Goal: Information Seeking & Learning: Learn about a topic

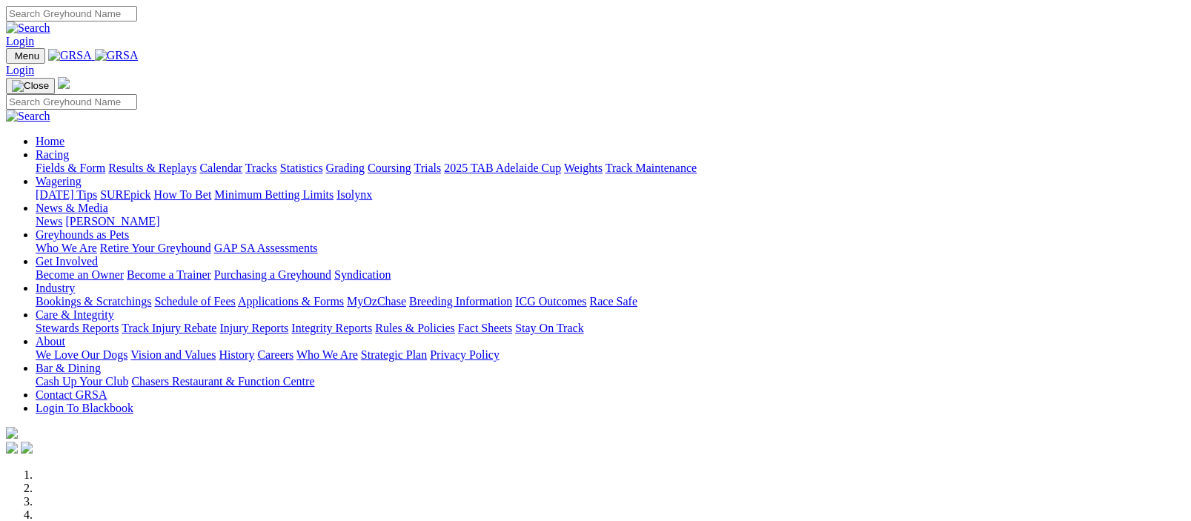
click at [69, 148] on link "Racing" at bounding box center [52, 154] width 33 height 13
click at [139, 54] on img at bounding box center [117, 55] width 44 height 13
click at [69, 148] on link "Racing" at bounding box center [52, 154] width 33 height 13
click at [188, 162] on link "Results & Replays" at bounding box center [152, 168] width 88 height 13
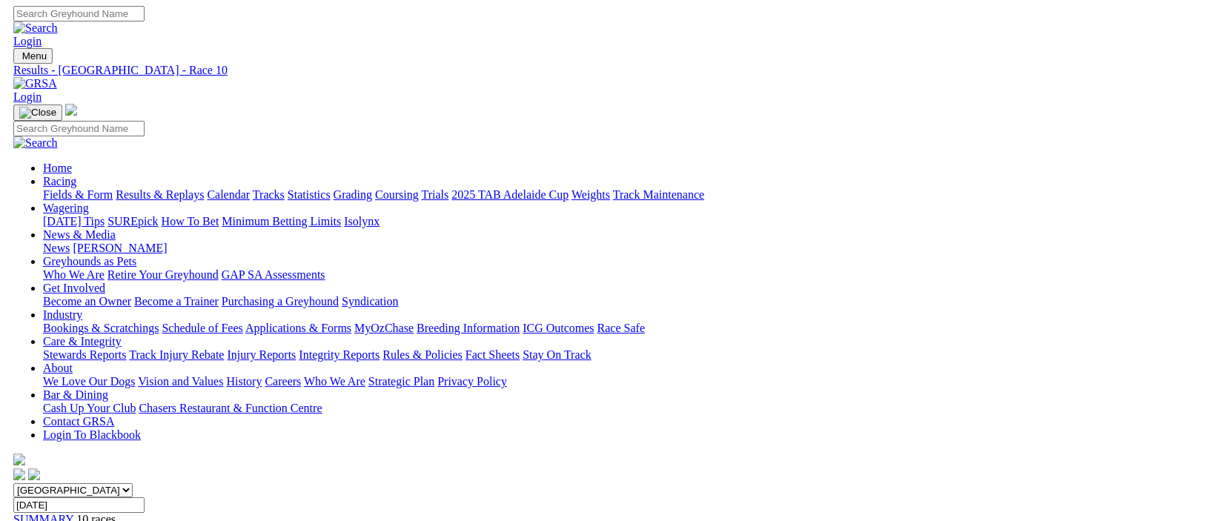
scroll to position [363, 0]
